Goal: Task Accomplishment & Management: Complete application form

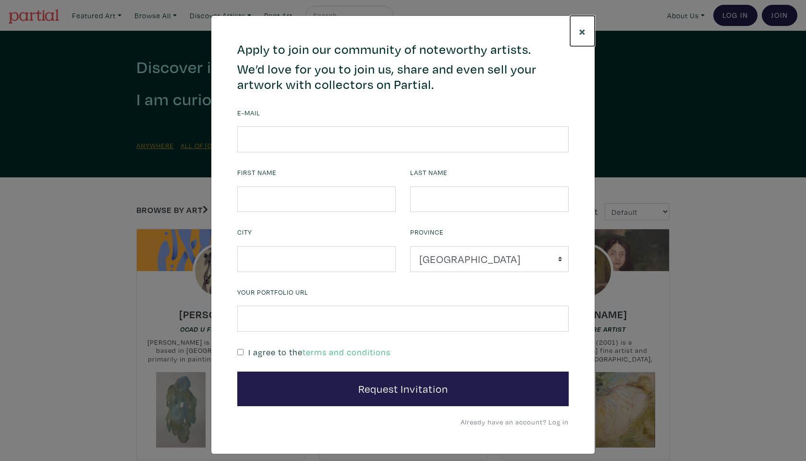
click at [577, 30] on button "×" at bounding box center [582, 31] width 24 height 30
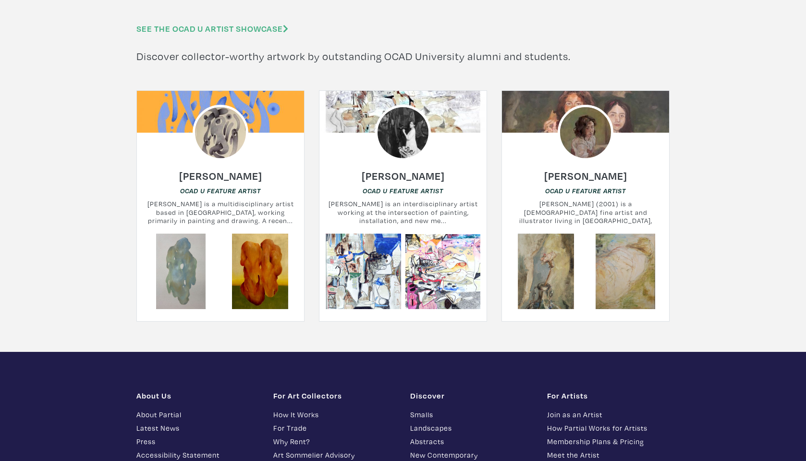
scroll to position [2697, 0]
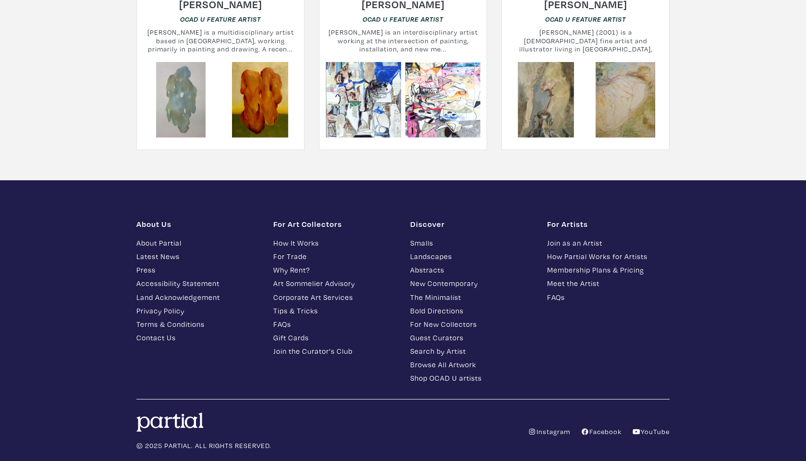
click at [169, 332] on link "Contact Us" at bounding box center [197, 337] width 122 height 11
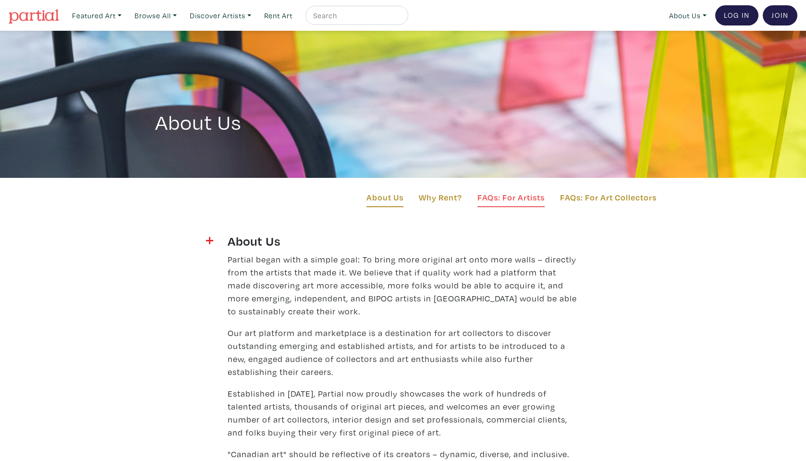
click at [534, 200] on link "FAQs: For Artists" at bounding box center [510, 199] width 67 height 16
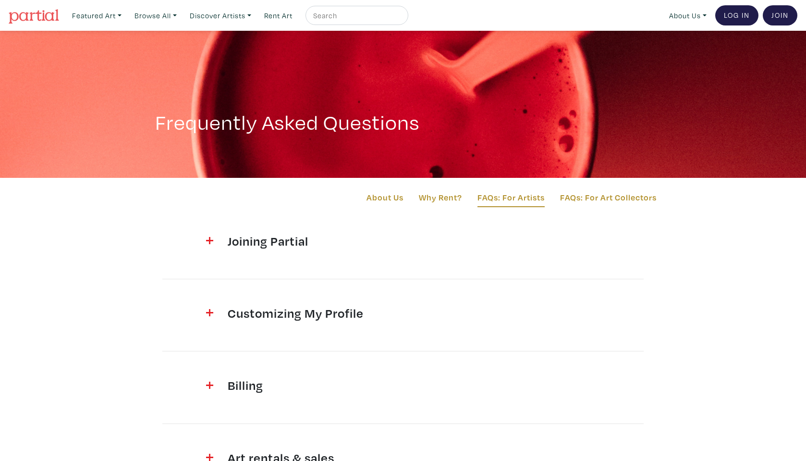
click at [354, 269] on section "Joining Partial How do I register? It's easy. Sign up for Partial by clicking o…" at bounding box center [402, 456] width 547 height 446
click at [308, 241] on h4 "Joining Partial" at bounding box center [403, 240] width 351 height 15
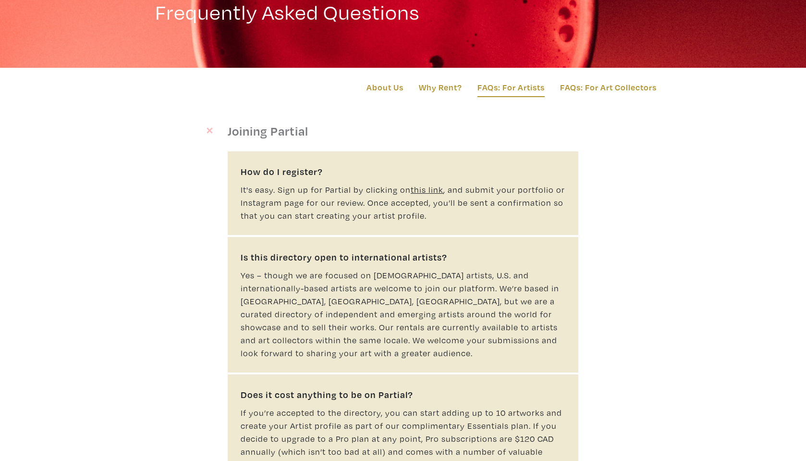
scroll to position [117, 0]
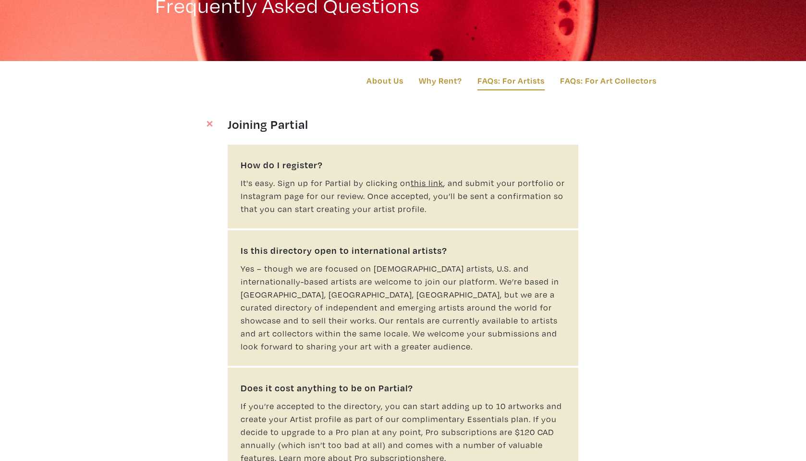
click at [421, 183] on u "this link" at bounding box center [427, 182] width 33 height 11
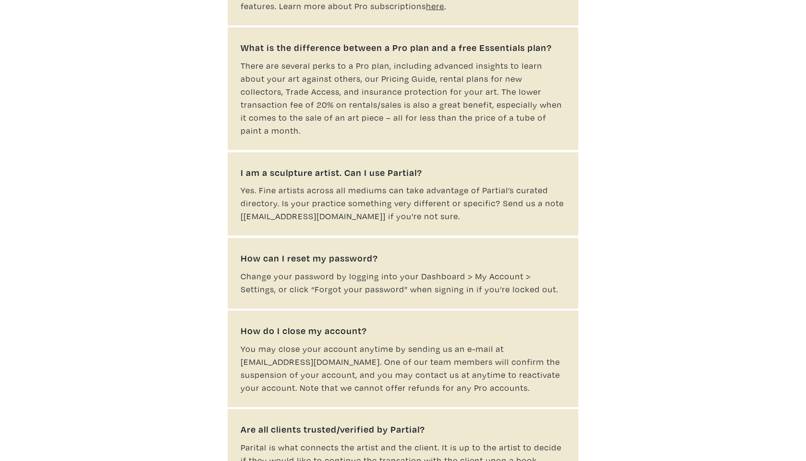
scroll to position [721, 0]
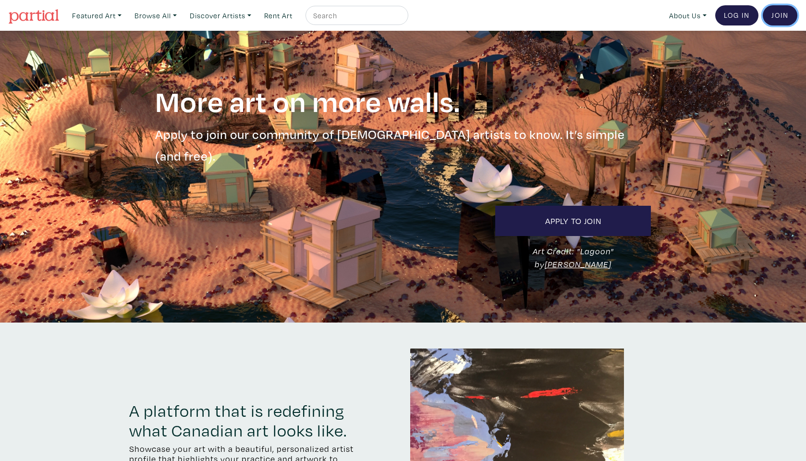
click at [776, 18] on link "Join the Community" at bounding box center [780, 15] width 35 height 20
click at [531, 206] on link "Apply to Join" at bounding box center [573, 221] width 156 height 30
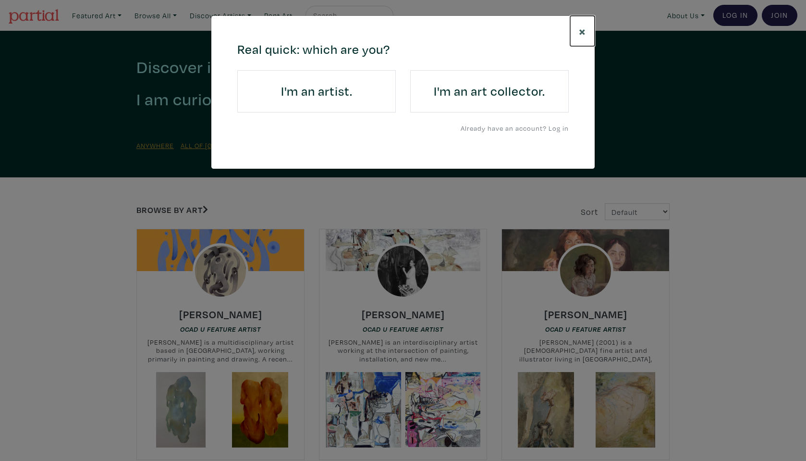
click at [576, 32] on button "×" at bounding box center [582, 31] width 24 height 30
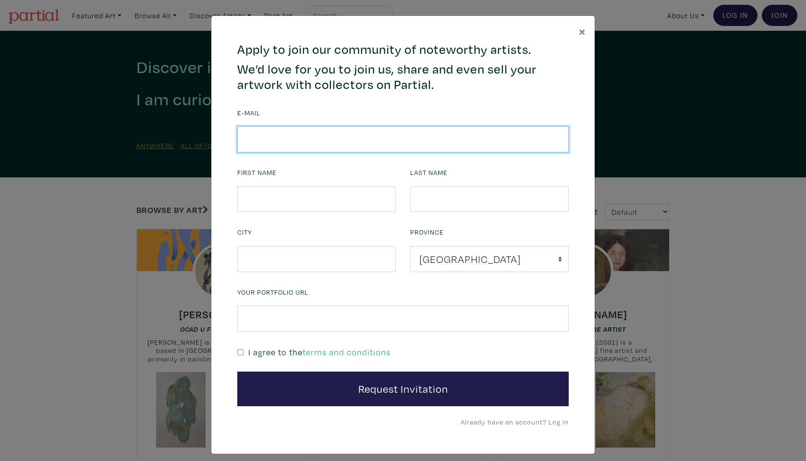
click at [511, 141] on input "email" at bounding box center [402, 139] width 331 height 26
type input "[EMAIL_ADDRESS][DOMAIN_NAME]"
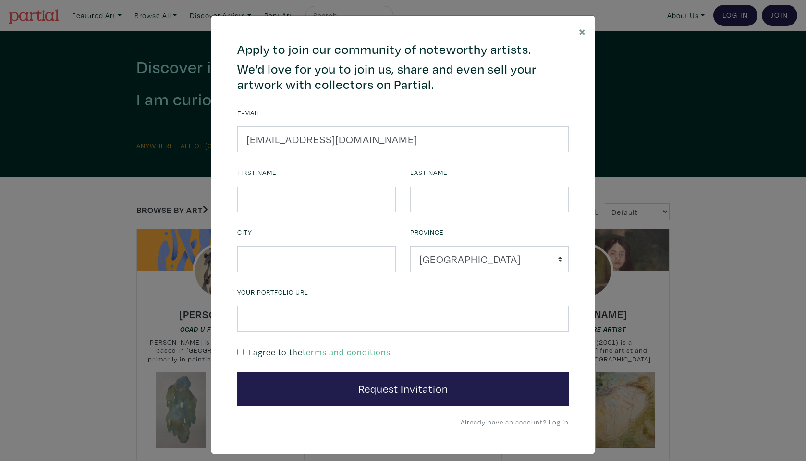
type input "Alyssa"
type input "[PERSON_NAME]"
click at [301, 268] on input "text" at bounding box center [316, 259] width 158 height 26
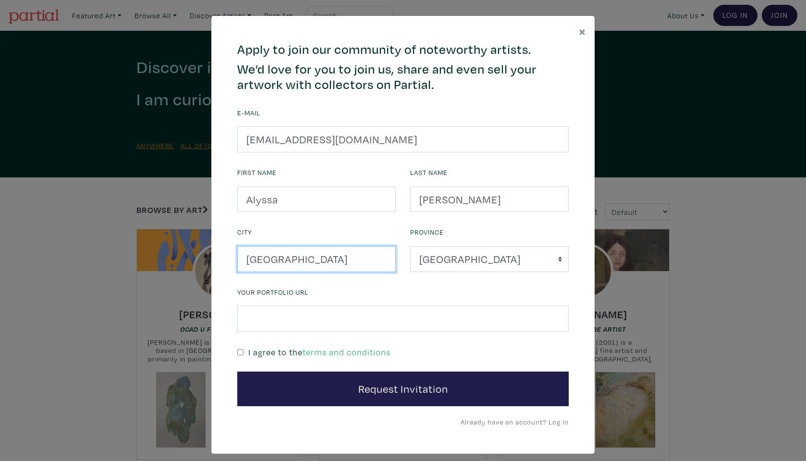
type input "[GEOGRAPHIC_DATA]"
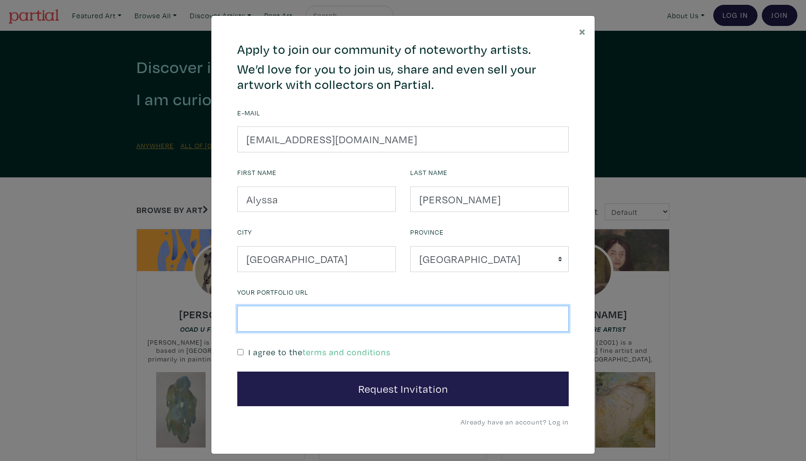
click at [263, 328] on input "text" at bounding box center [402, 318] width 331 height 26
